Goal: Find specific page/section: Find specific page/section

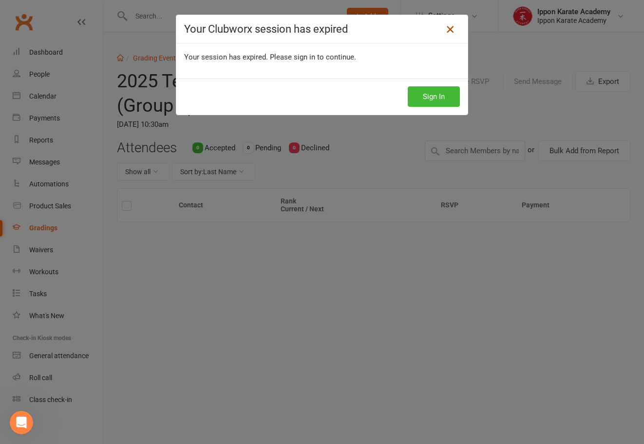
click at [448, 32] on icon at bounding box center [451, 29] width 12 height 12
click at [429, 98] on button "Sign In" at bounding box center [434, 96] width 52 height 20
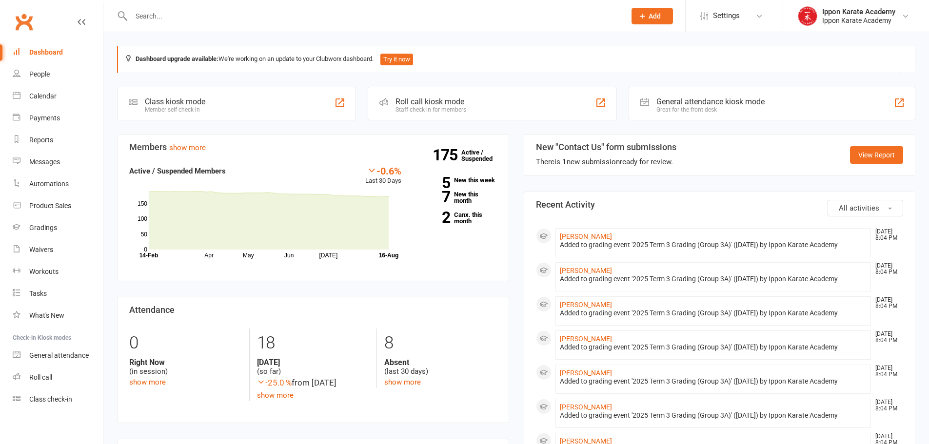
click at [174, 21] on input "text" at bounding box center [373, 16] width 490 height 14
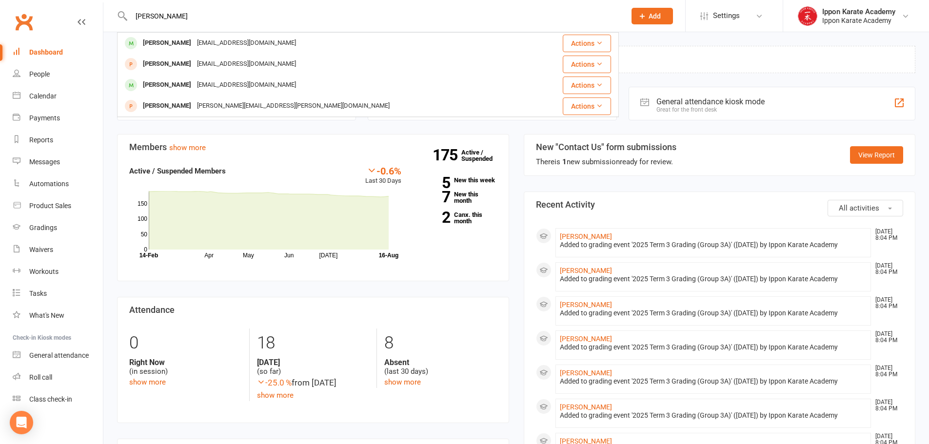
type input "kaavya"
click at [166, 35] on div "Kaavya Hiregange adityahiregange@gmail.com" at bounding box center [326, 43] width 416 height 20
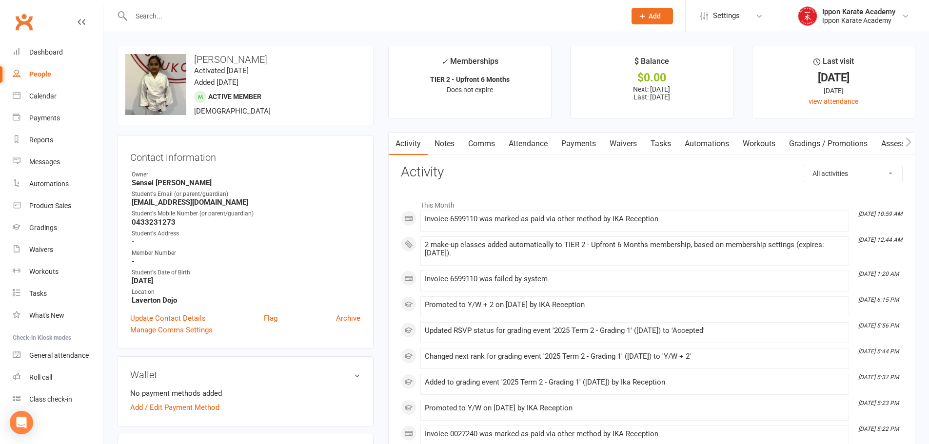
click at [525, 138] on link "Attendance" at bounding box center [528, 144] width 53 height 22
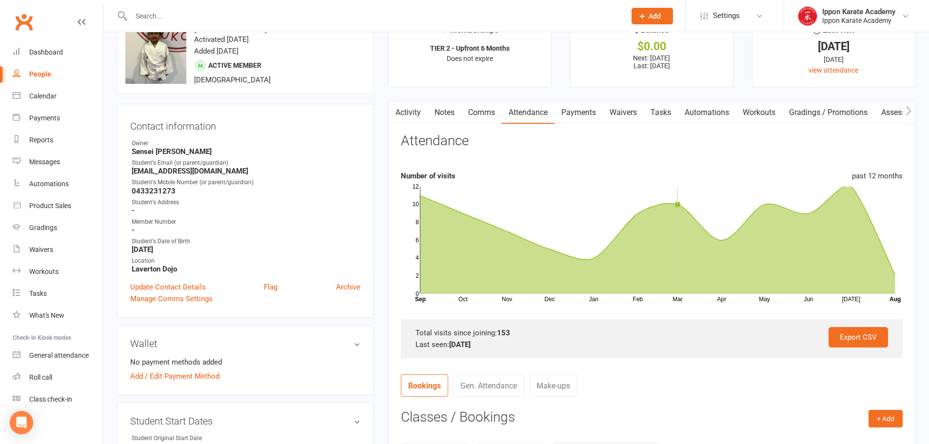
scroll to position [49, 0]
